Goal: Transaction & Acquisition: Book appointment/travel/reservation

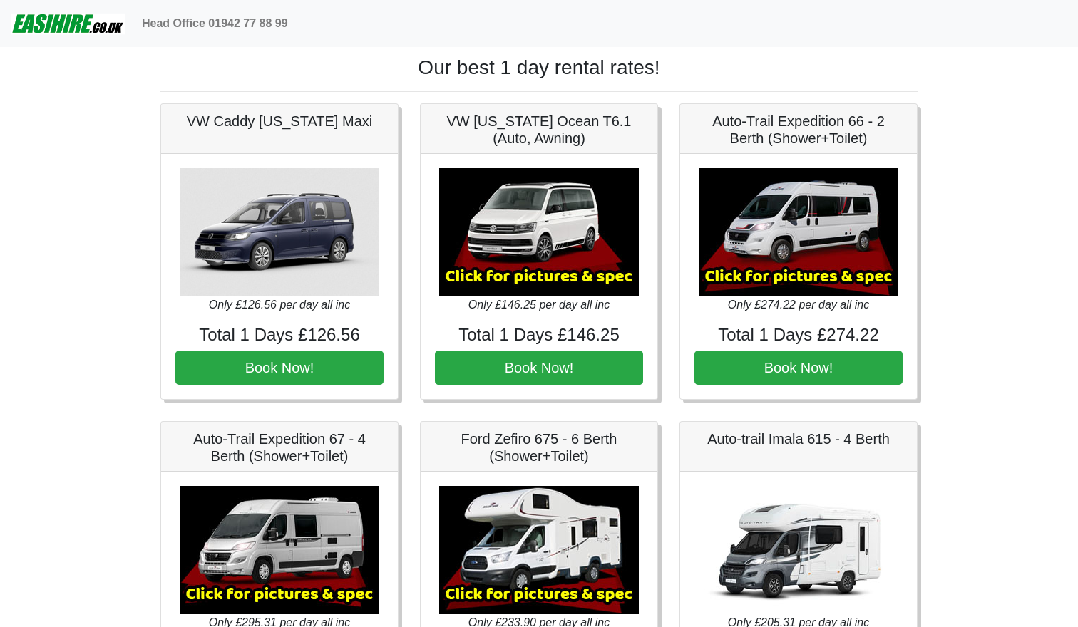
click at [68, 20] on img at bounding box center [67, 23] width 113 height 29
click at [67, 29] on img at bounding box center [67, 23] width 113 height 29
click at [67, 23] on img at bounding box center [67, 23] width 113 height 29
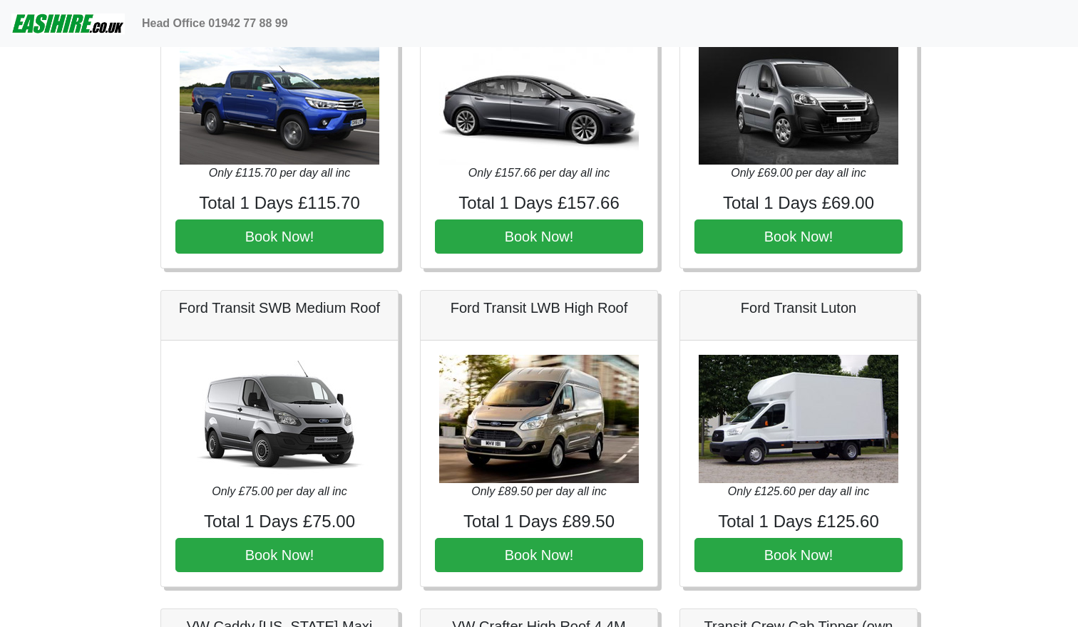
scroll to position [137, 0]
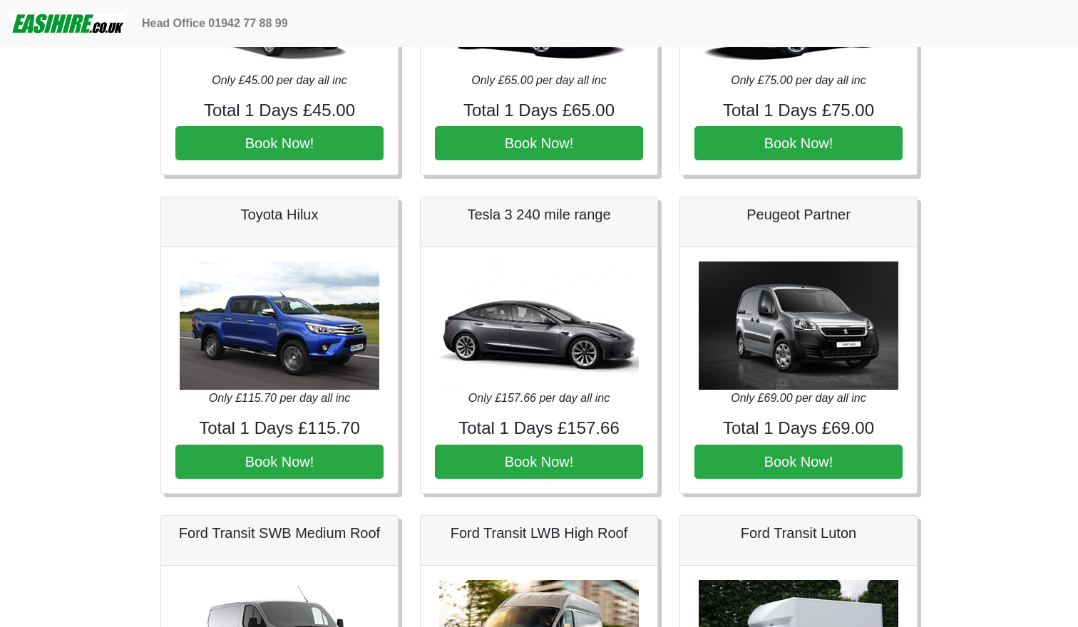
scroll to position [208, 0]
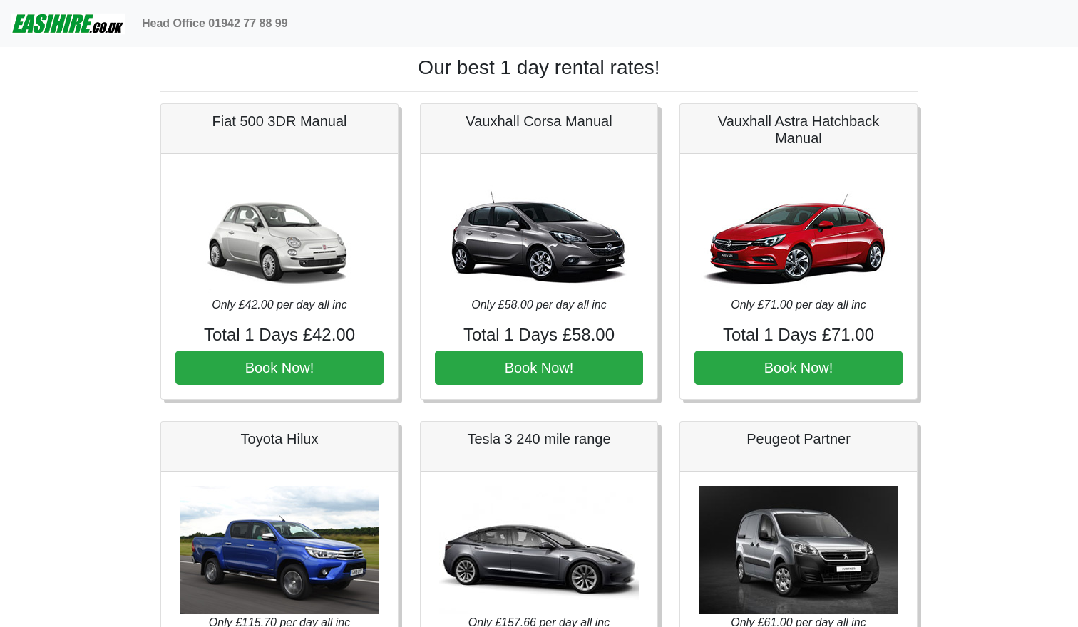
click at [58, 25] on img at bounding box center [67, 23] width 113 height 29
click at [71, 20] on img at bounding box center [67, 23] width 113 height 29
click at [65, 21] on img at bounding box center [67, 23] width 113 height 29
click at [79, 30] on img at bounding box center [67, 23] width 113 height 29
click at [81, 33] on img at bounding box center [67, 23] width 113 height 29
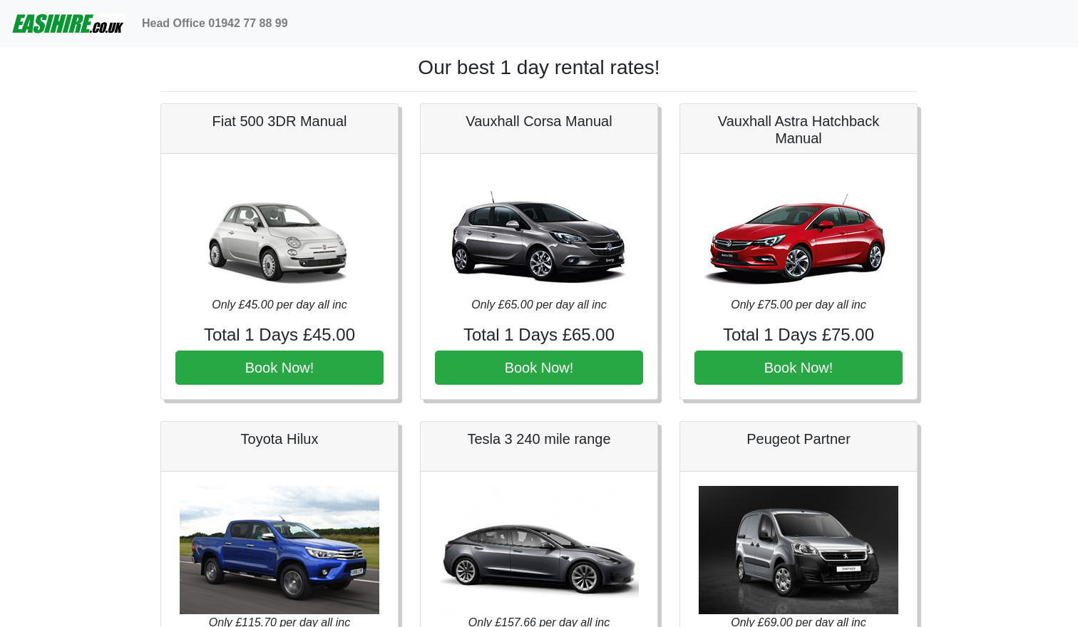
click at [529, 62] on h1 "Our best 1 day rental rates!" at bounding box center [538, 68] width 757 height 24
click at [480, 73] on h1 "Our best 1 day rental rates!" at bounding box center [538, 68] width 757 height 24
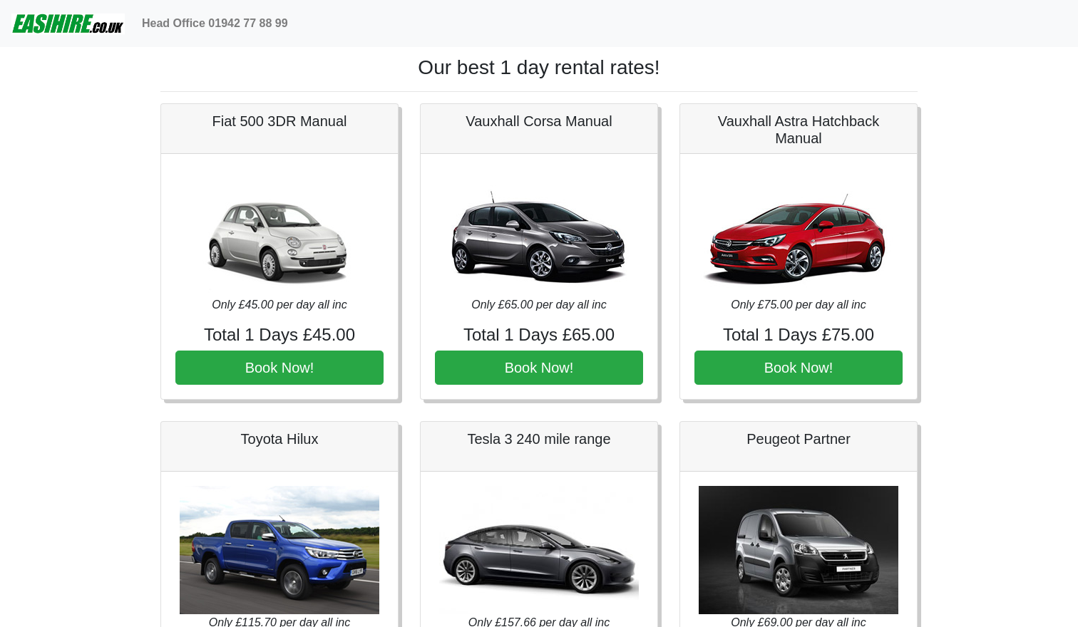
click at [480, 73] on h1 "Our best 1 day rental rates!" at bounding box center [538, 68] width 757 height 24
click at [475, 73] on h1 "Our best 1 day rental rates!" at bounding box center [538, 68] width 757 height 24
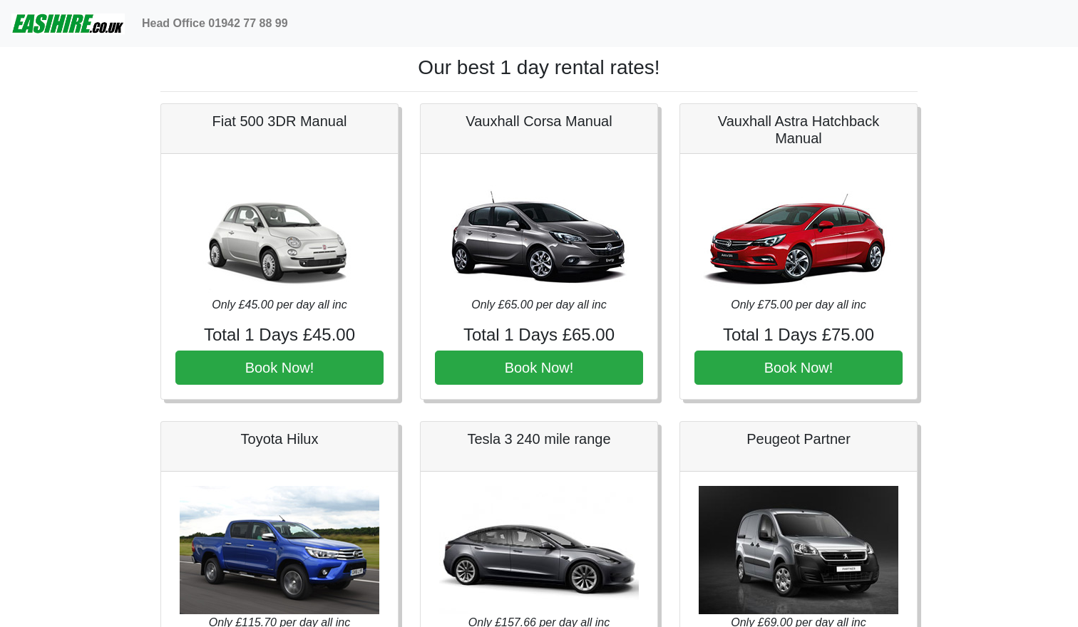
click at [469, 66] on h1 "Our best 1 day rental rates!" at bounding box center [538, 68] width 757 height 24
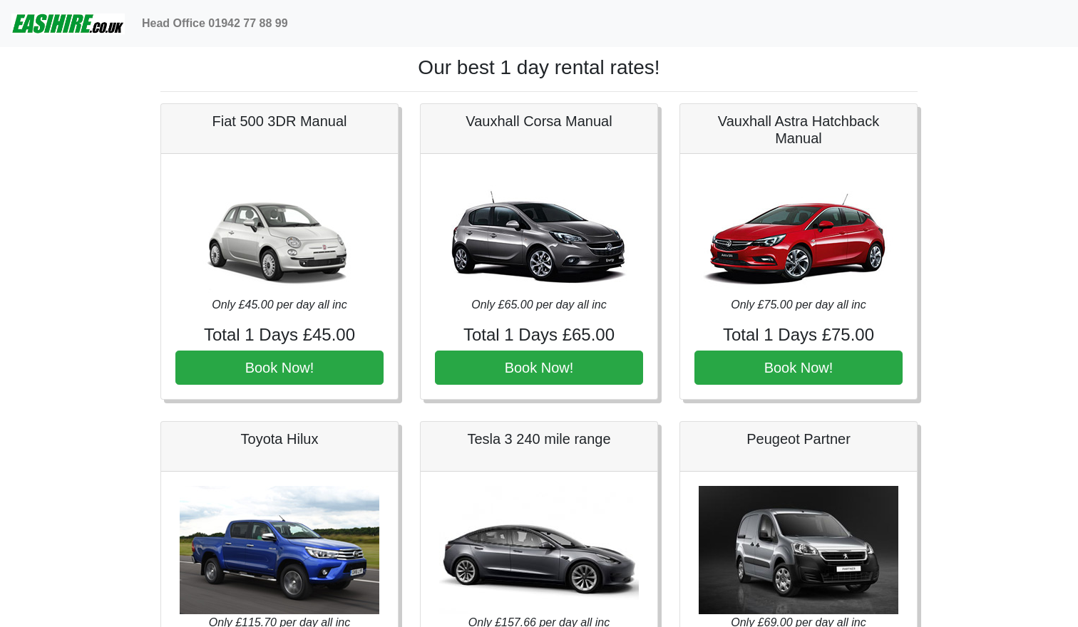
click at [469, 66] on h1 "Our best 1 day rental rates!" at bounding box center [538, 68] width 757 height 24
click at [441, 63] on h1 "Our best 1 day rental rates!" at bounding box center [538, 68] width 757 height 24
click at [475, 69] on h1 "Our best 1 day rental rates!" at bounding box center [538, 68] width 757 height 24
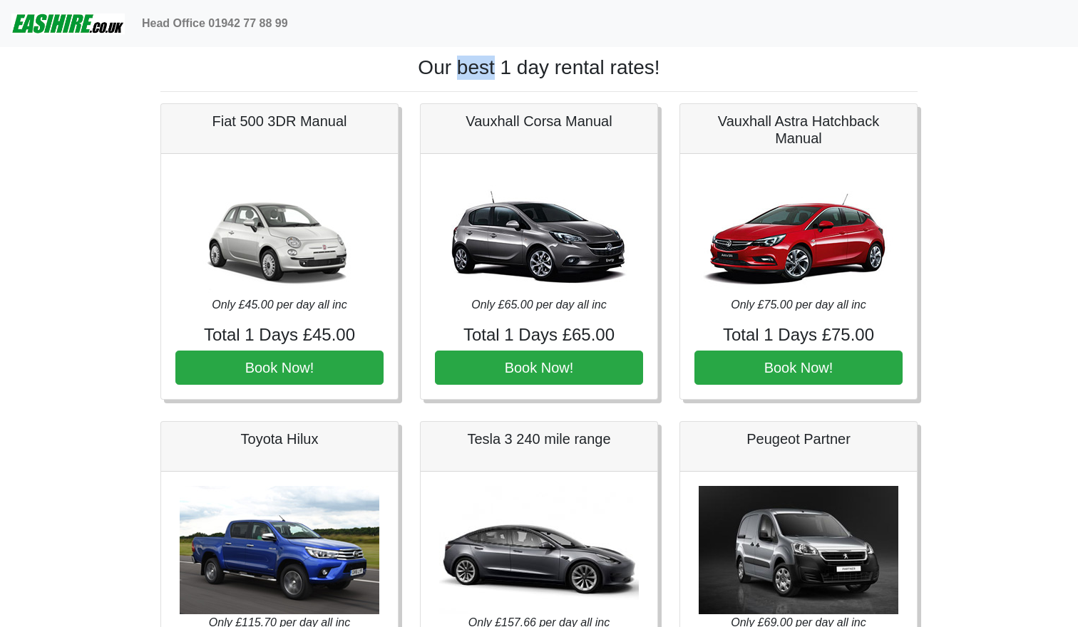
click at [475, 69] on h1 "Our best 1 day rental rates!" at bounding box center [538, 68] width 757 height 24
click at [503, 68] on h1 "Our best 1 day rental rates!" at bounding box center [538, 68] width 757 height 24
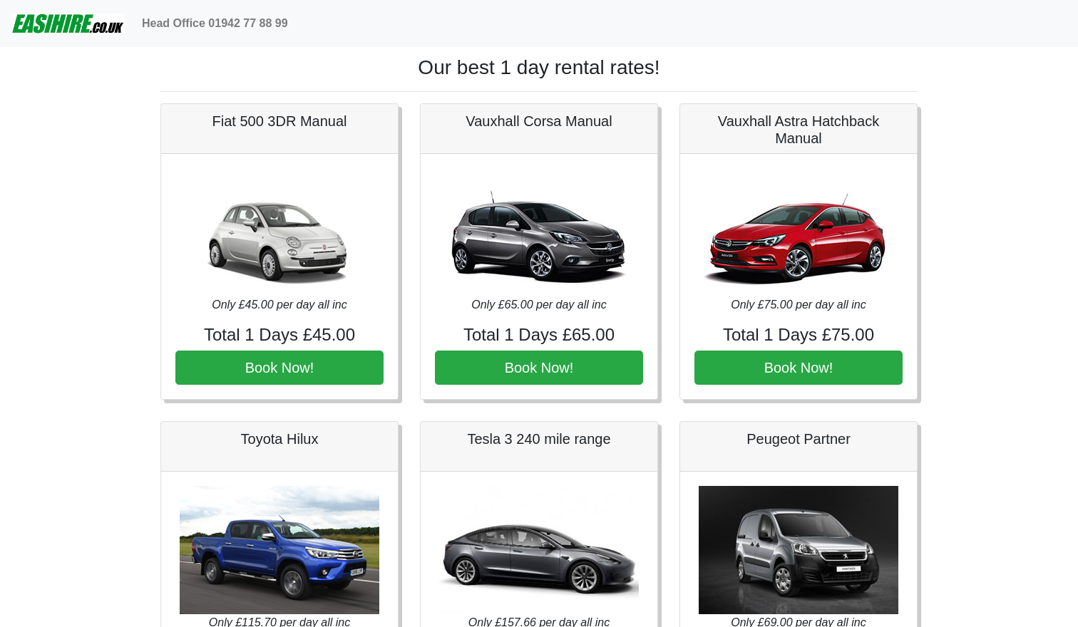
click at [503, 68] on h1 "Our best 1 day rental rates!" at bounding box center [538, 68] width 757 height 24
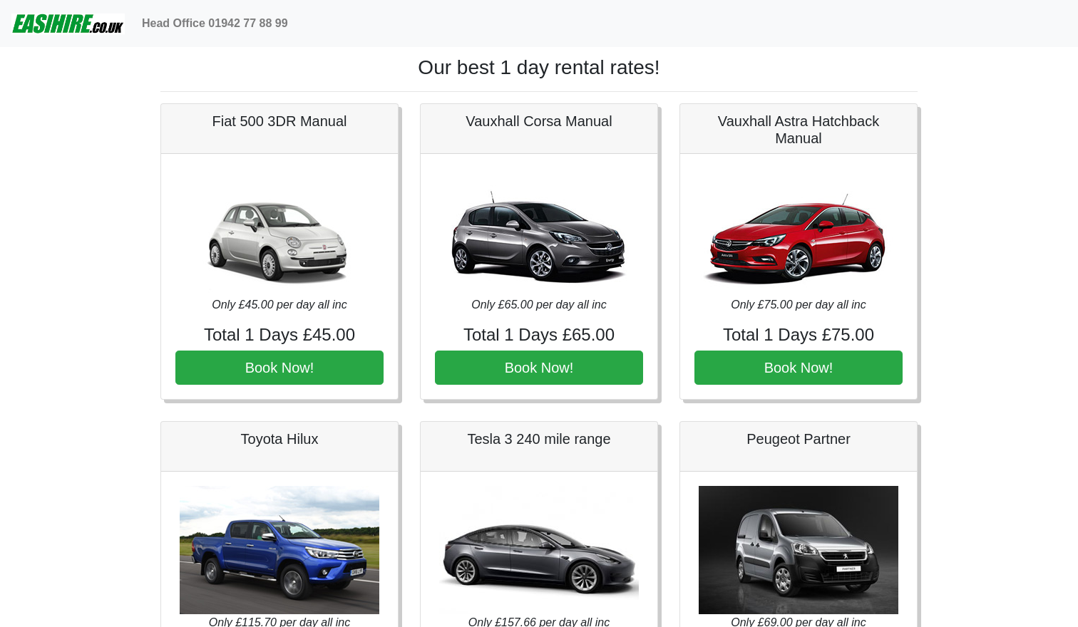
click at [503, 68] on h1 "Our best 1 day rental rates!" at bounding box center [538, 68] width 757 height 24
click at [471, 68] on h1 "Our best 1 day rental rates!" at bounding box center [538, 68] width 757 height 24
click at [446, 68] on h1 "Our best 1 day rental rates!" at bounding box center [538, 68] width 757 height 24
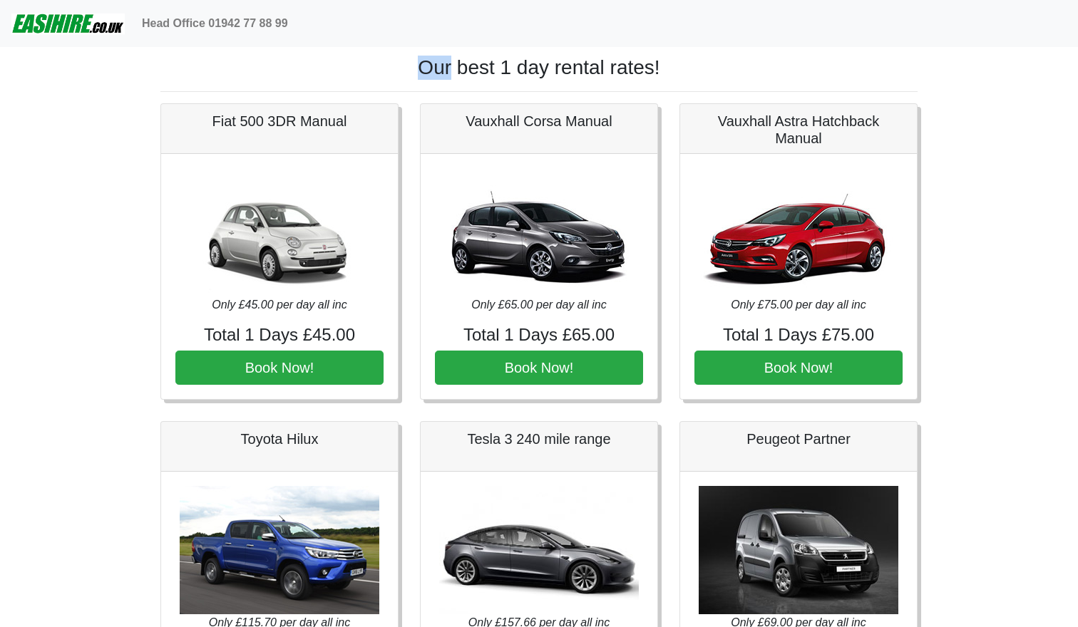
click at [446, 68] on h1 "Our best 1 day rental rates!" at bounding box center [538, 68] width 757 height 24
click at [503, 68] on h1 "Our best 1 day rental rates!" at bounding box center [538, 68] width 757 height 24
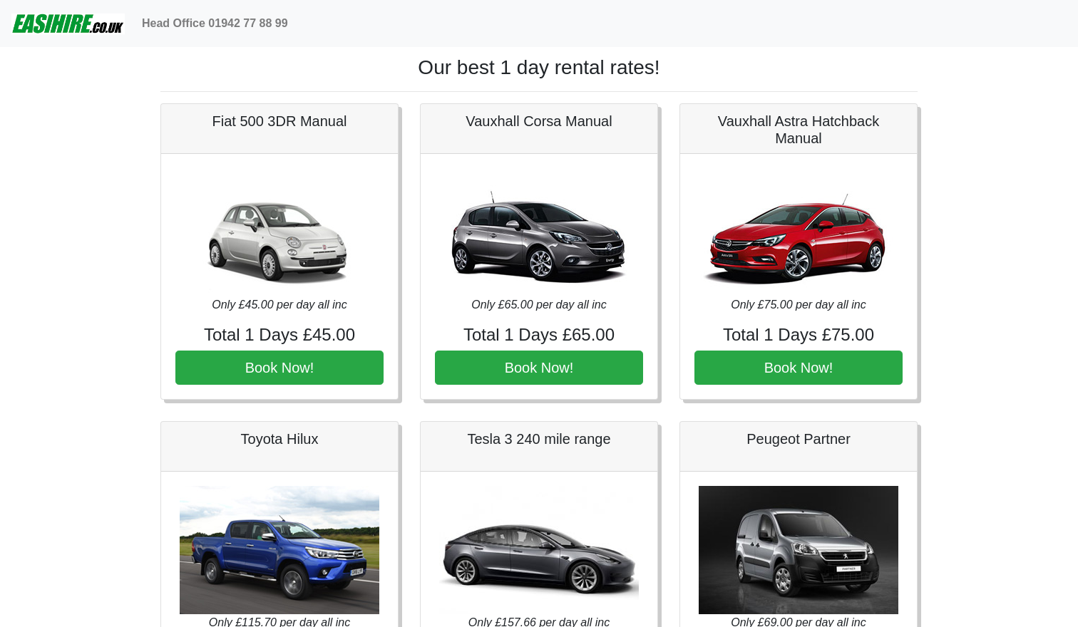
click at [503, 68] on h1 "Our best 1 day rental rates!" at bounding box center [538, 68] width 757 height 24
click at [561, 74] on h1 "Our best 1 day rental rates!" at bounding box center [538, 68] width 757 height 24
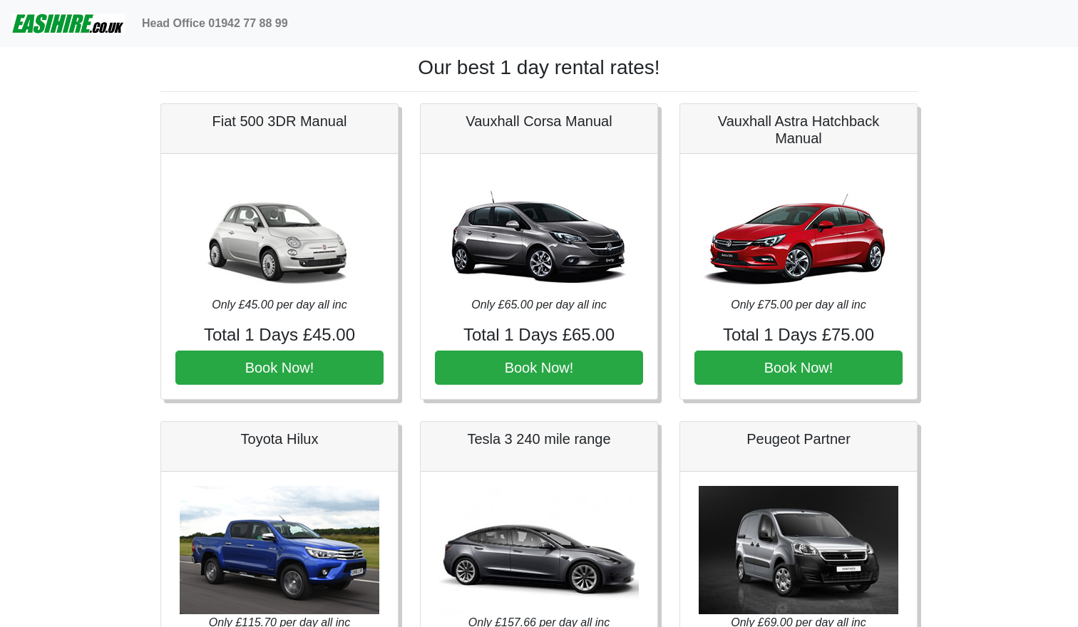
click at [539, 72] on h1 "Our best 1 day rental rates!" at bounding box center [538, 68] width 757 height 24
click at [555, 71] on h1 "Our best 1 day rental rates!" at bounding box center [538, 68] width 757 height 24
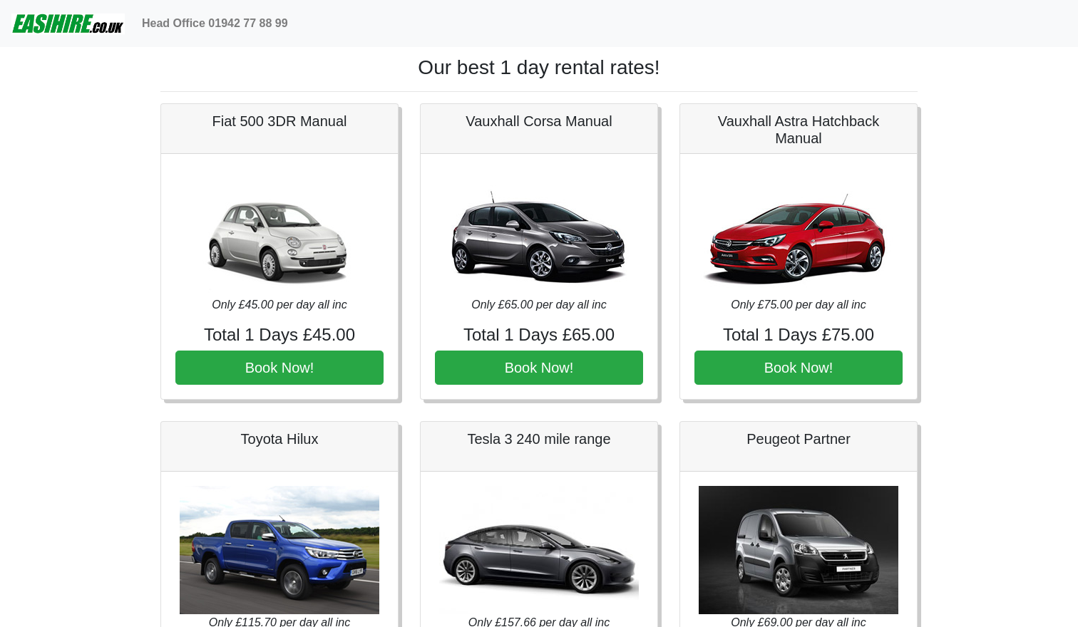
click at [555, 71] on h1 "Our best 1 day rental rates!" at bounding box center [538, 68] width 757 height 24
click at [536, 71] on h1 "Our best 1 day rental rates!" at bounding box center [538, 68] width 757 height 24
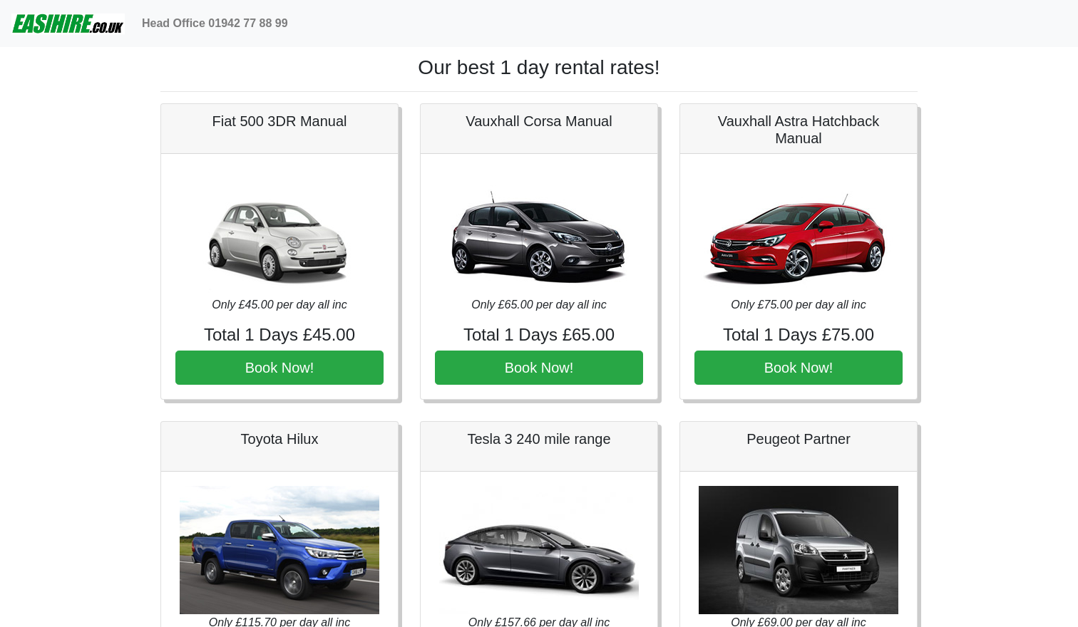
click at [572, 71] on h1 "Our best 1 day rental rates!" at bounding box center [538, 68] width 757 height 24
click at [622, 77] on h1 "Our best 1 day rental rates!" at bounding box center [538, 68] width 757 height 24
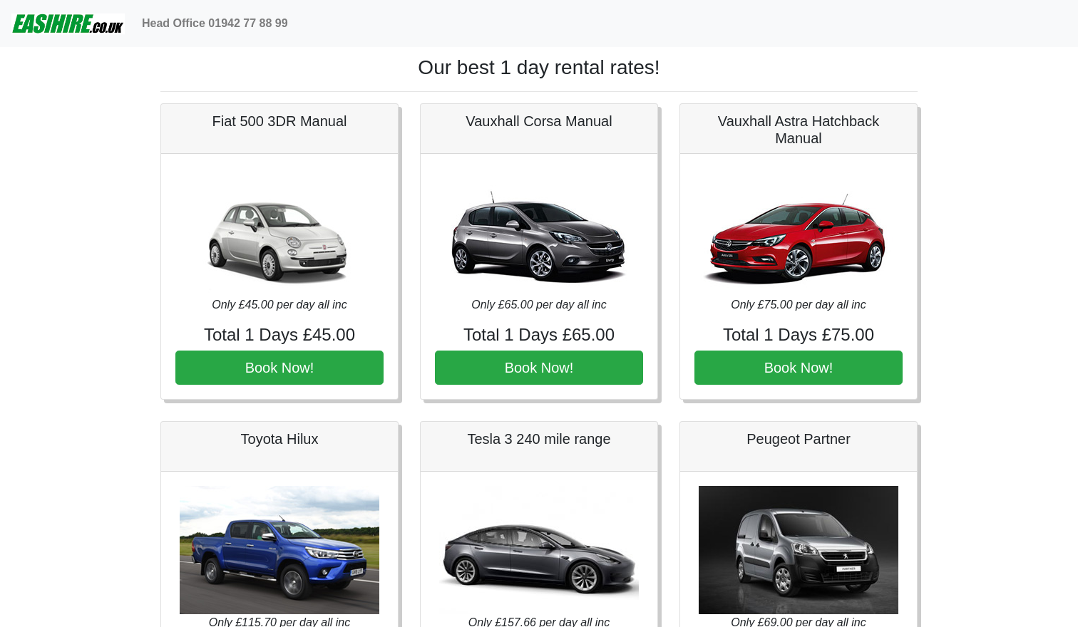
click at [622, 77] on h1 "Our best 1 day rental rates!" at bounding box center [538, 68] width 757 height 24
click at [654, 71] on h1 "Our best 1 day rental rates!" at bounding box center [538, 68] width 757 height 24
drag, startPoint x: 657, startPoint y: 71, endPoint x: 490, endPoint y: 74, distance: 166.9
click at [490, 73] on h1 "Our best 1 day rental rates!" at bounding box center [538, 68] width 757 height 24
click at [433, 68] on h1 "Our best 1 day rental rates!" at bounding box center [538, 68] width 757 height 24
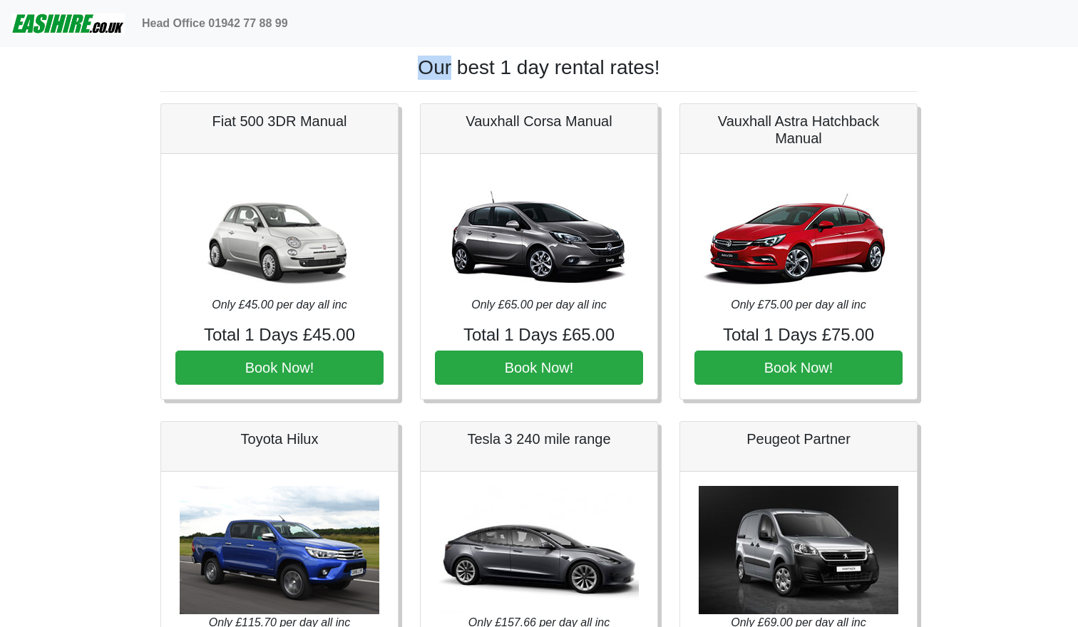
click at [433, 68] on h1 "Our best 1 day rental rates!" at bounding box center [538, 68] width 757 height 24
click at [393, 60] on h1 "Our best 1 day rental rates!" at bounding box center [538, 68] width 757 height 24
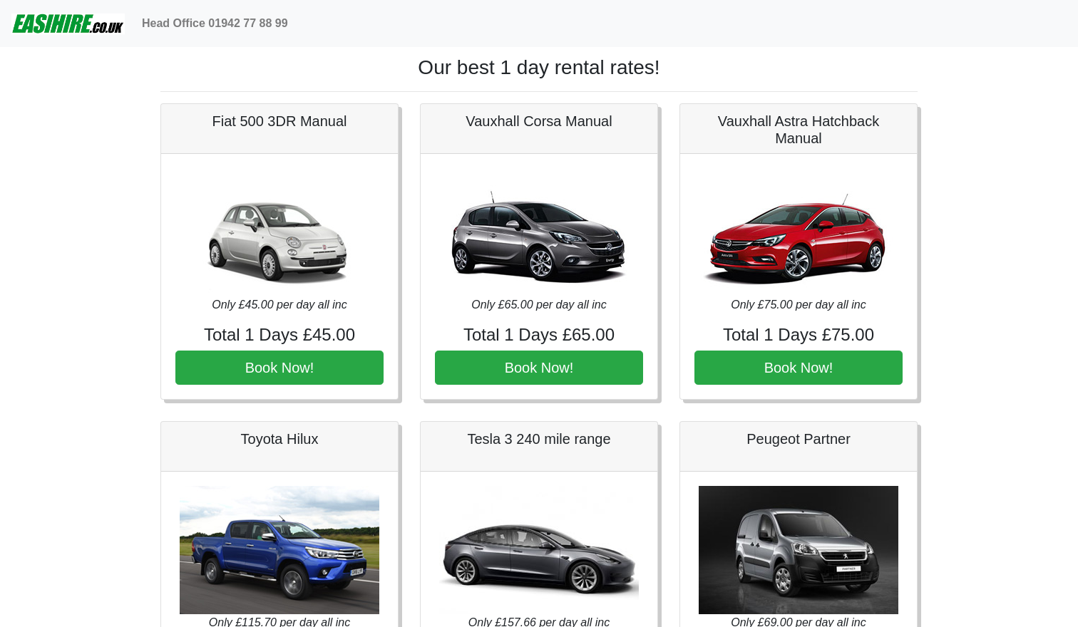
click at [62, 24] on img at bounding box center [67, 23] width 113 height 29
